Goal: Task Accomplishment & Management: Manage account settings

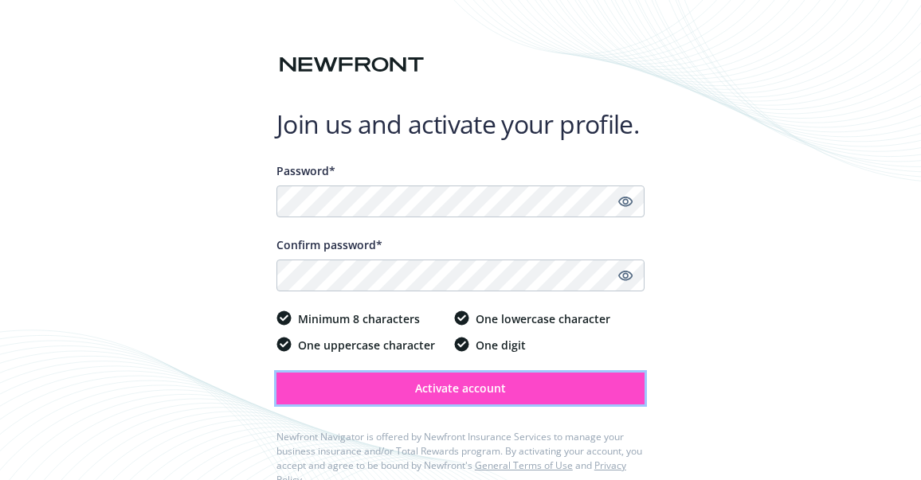
click at [454, 388] on span "Activate account" at bounding box center [460, 388] width 91 height 15
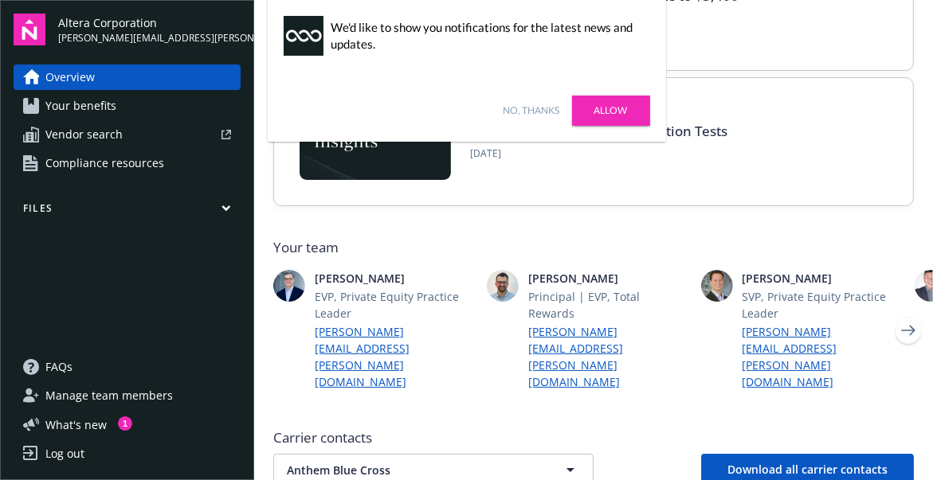
scroll to position [319, 0]
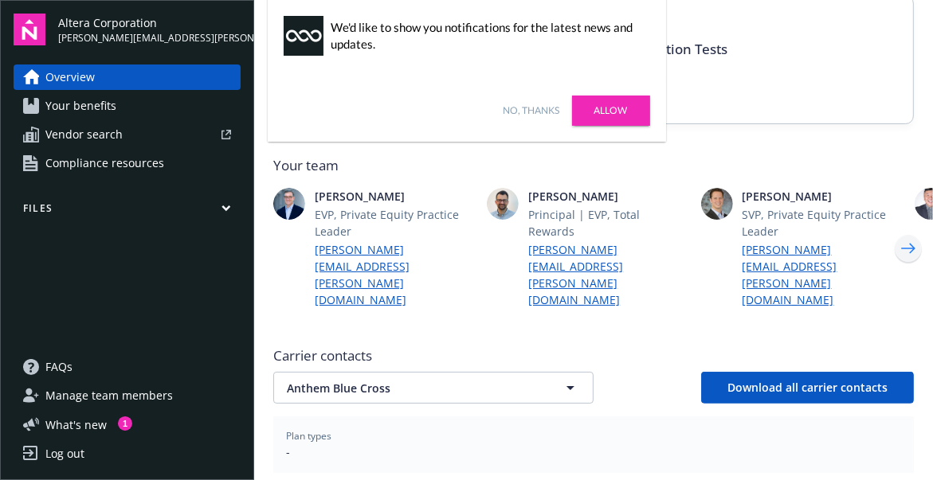
click at [895, 233] on icon "Next" at bounding box center [907, 249] width 25 height 32
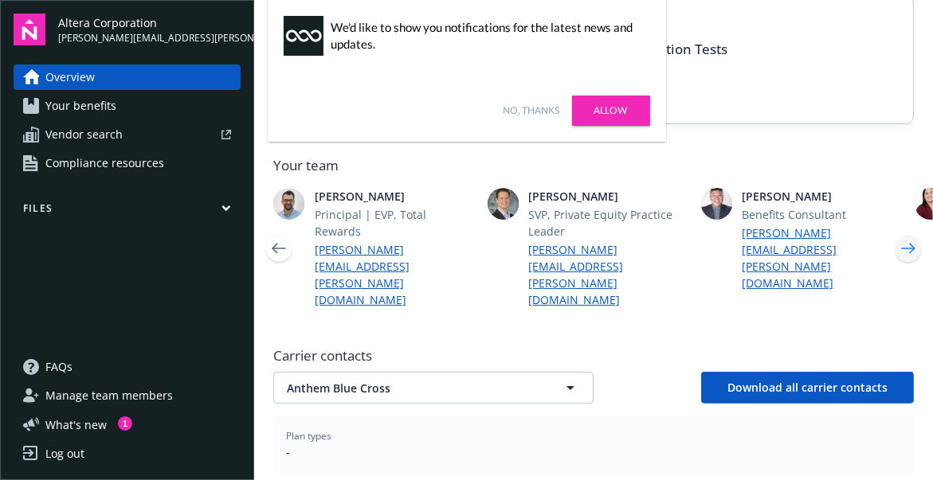
click at [901, 243] on icon "Next" at bounding box center [908, 248] width 14 height 10
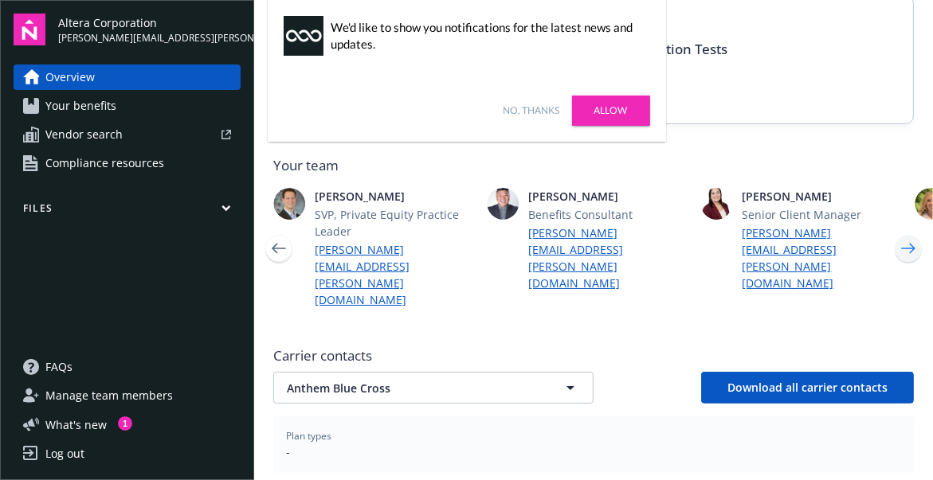
click at [901, 243] on icon "Next" at bounding box center [908, 248] width 14 height 10
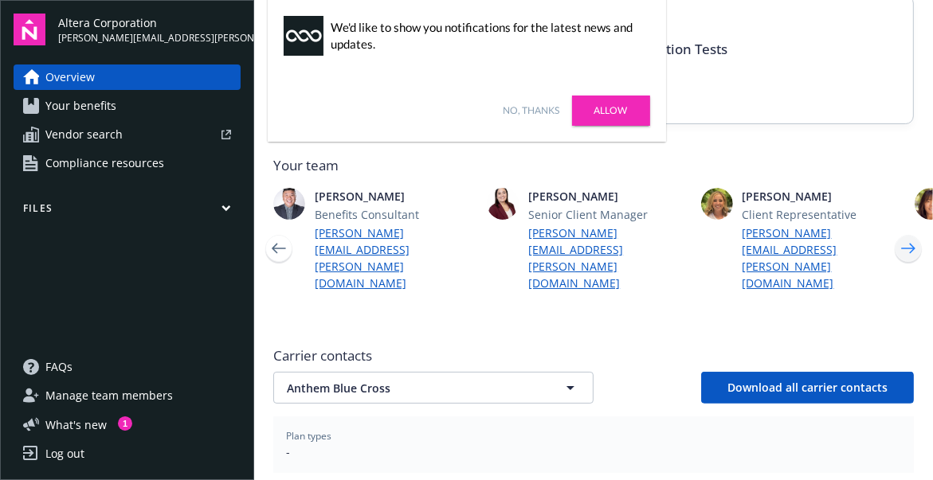
click at [901, 243] on icon "Next" at bounding box center [908, 248] width 14 height 10
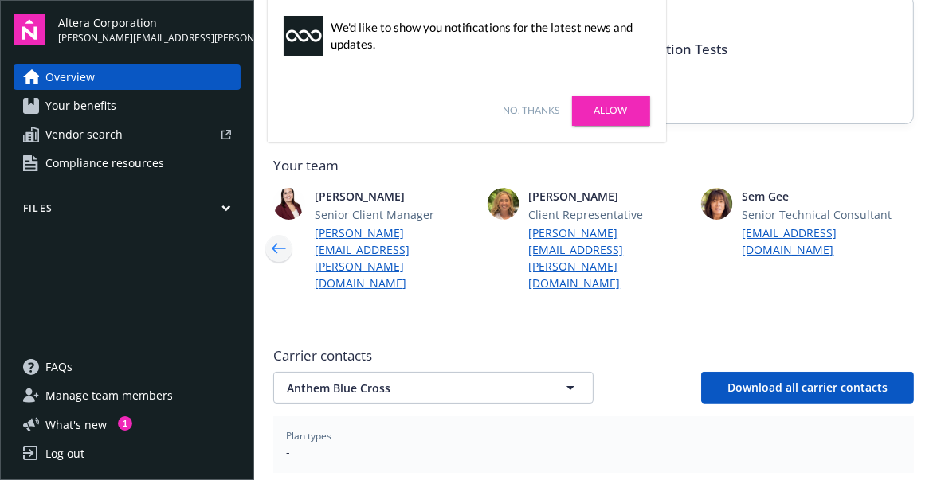
click at [270, 233] on icon "Previous" at bounding box center [278, 249] width 25 height 32
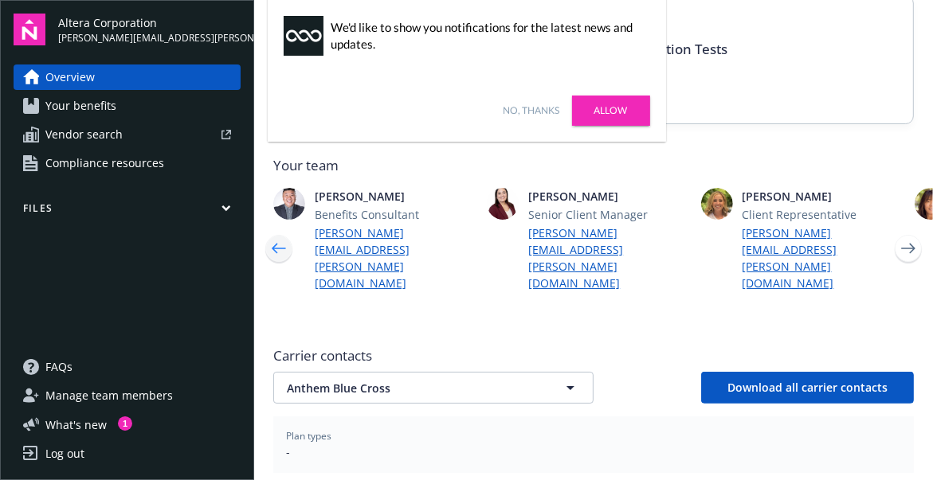
click at [270, 233] on icon "Previous" at bounding box center [278, 249] width 25 height 32
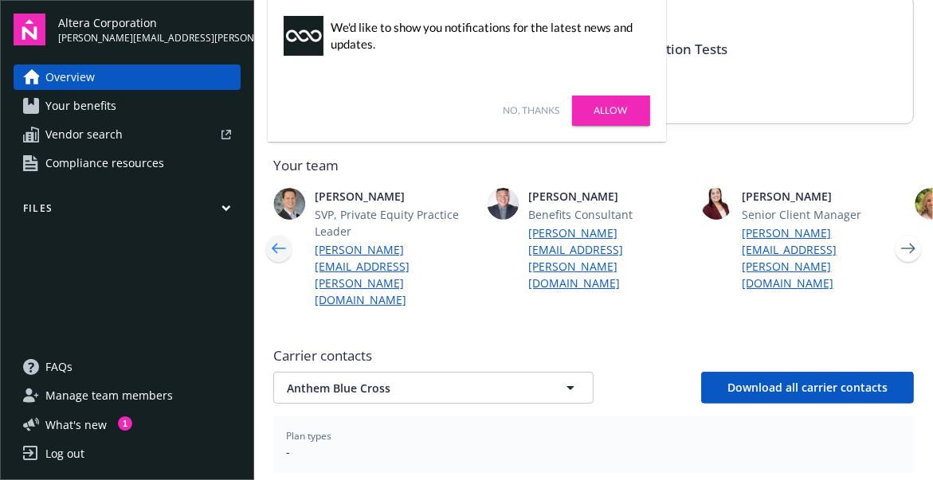
click at [270, 233] on icon "Previous" at bounding box center [278, 249] width 25 height 32
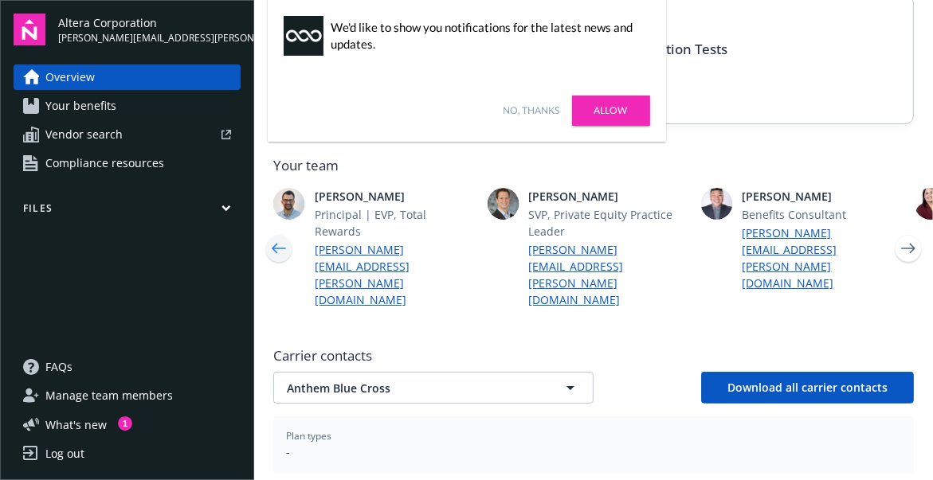
click at [270, 233] on icon "Previous" at bounding box center [278, 249] width 25 height 32
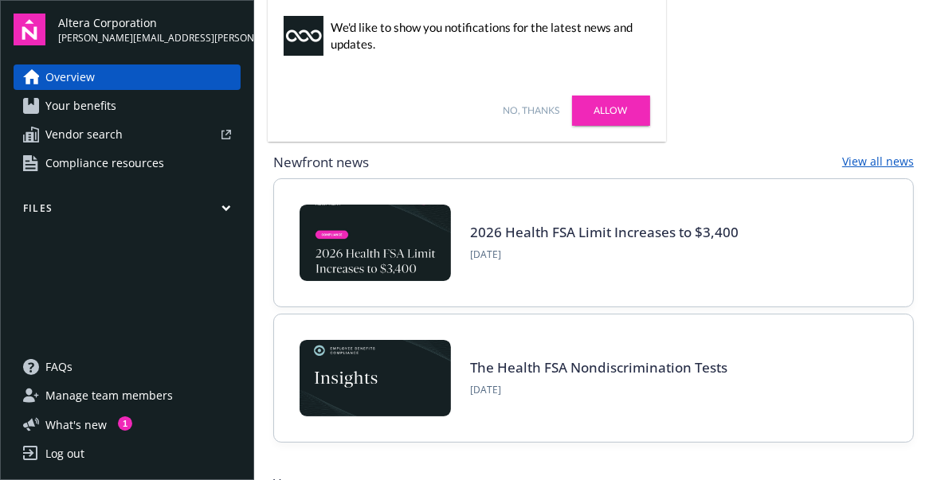
scroll to position [0, 0]
click at [71, 449] on div "Log out" at bounding box center [64, 453] width 39 height 25
